Goal: Information Seeking & Learning: Understand process/instructions

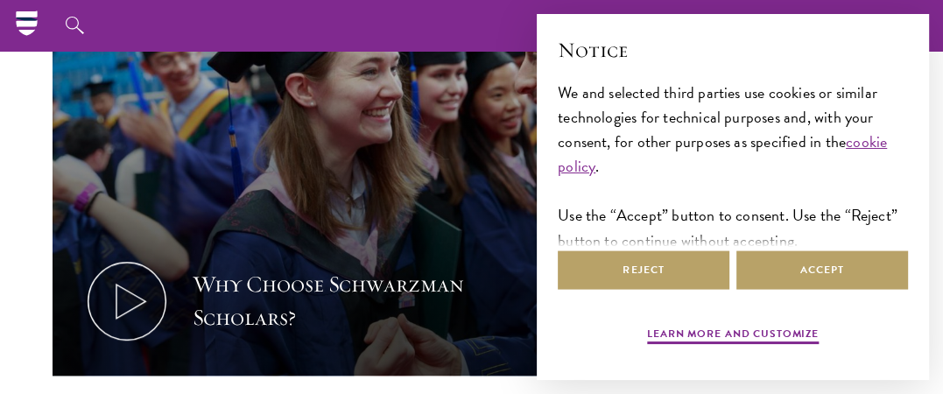
scroll to position [613, 0]
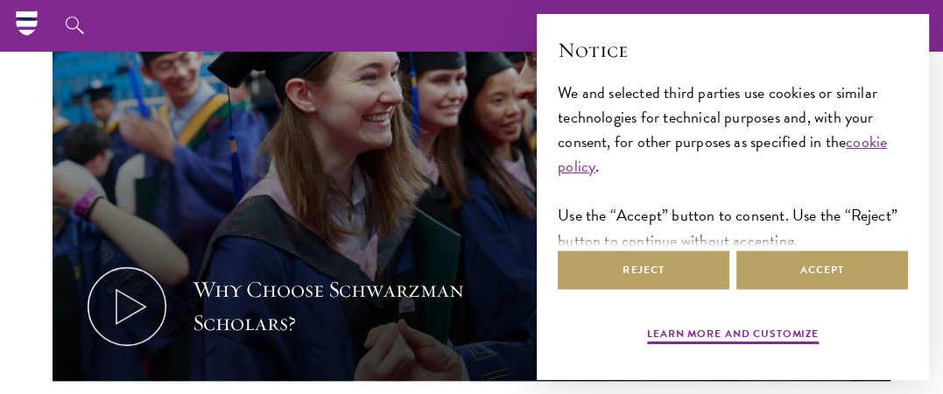
click at [0, 0] on link "Application Instructions" at bounding box center [0, 0] width 0 height 0
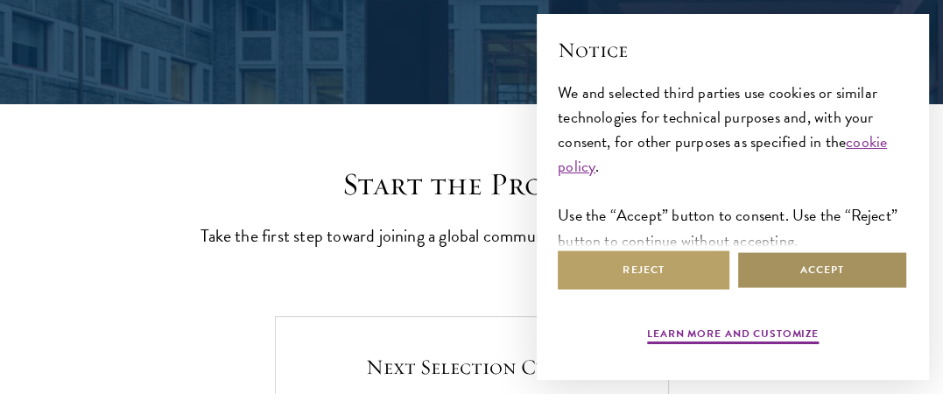
scroll to position [350, 0]
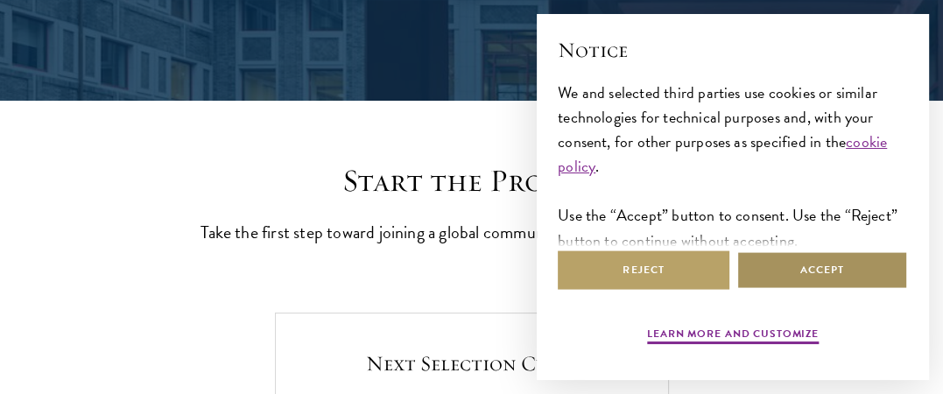
click at [816, 258] on button "Accept" at bounding box center [822, 269] width 172 height 39
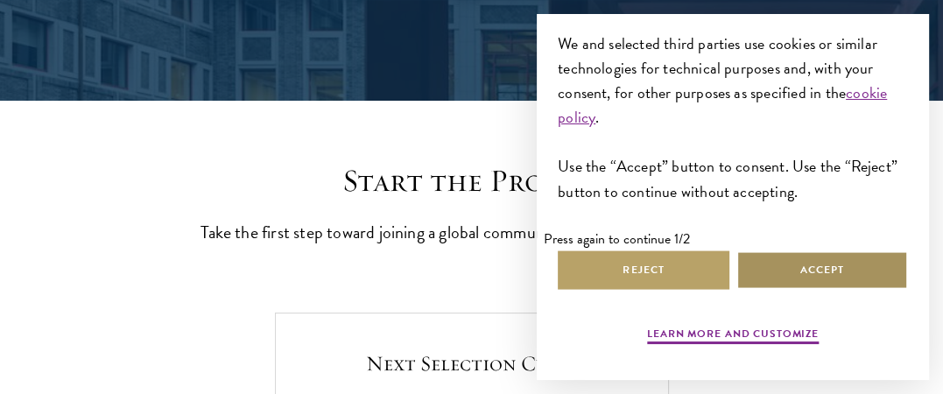
click at [809, 261] on button "Accept" at bounding box center [822, 269] width 172 height 39
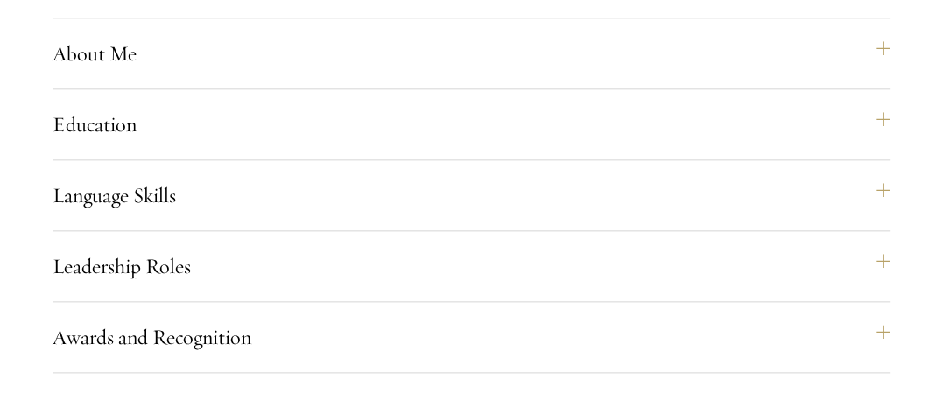
scroll to position [1488, 0]
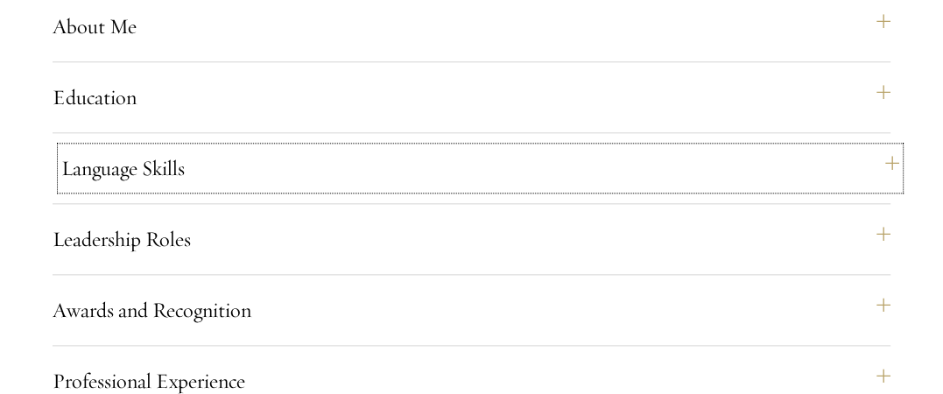
click at [874, 188] on button "Language Skills" at bounding box center [480, 168] width 838 height 42
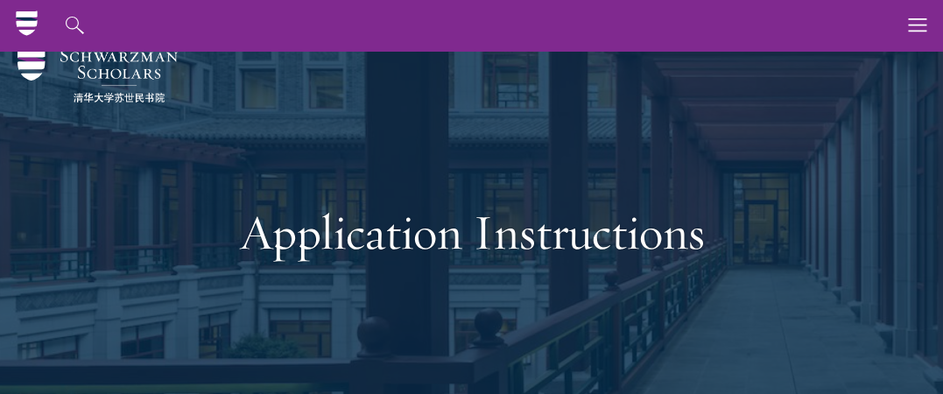
scroll to position [0, 0]
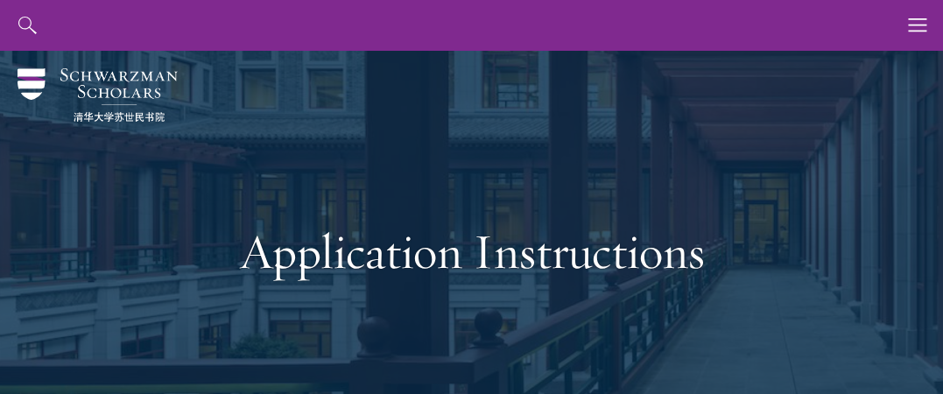
click at [0, 0] on ul "Overview Curriculum Student Life Faculty & Guest Speakers" at bounding box center [0, 0] width 0 height 0
click at [0, 0] on link "Faculty & Guest Speakers" at bounding box center [0, 0] width 0 height 0
